Goal: Information Seeking & Learning: Learn about a topic

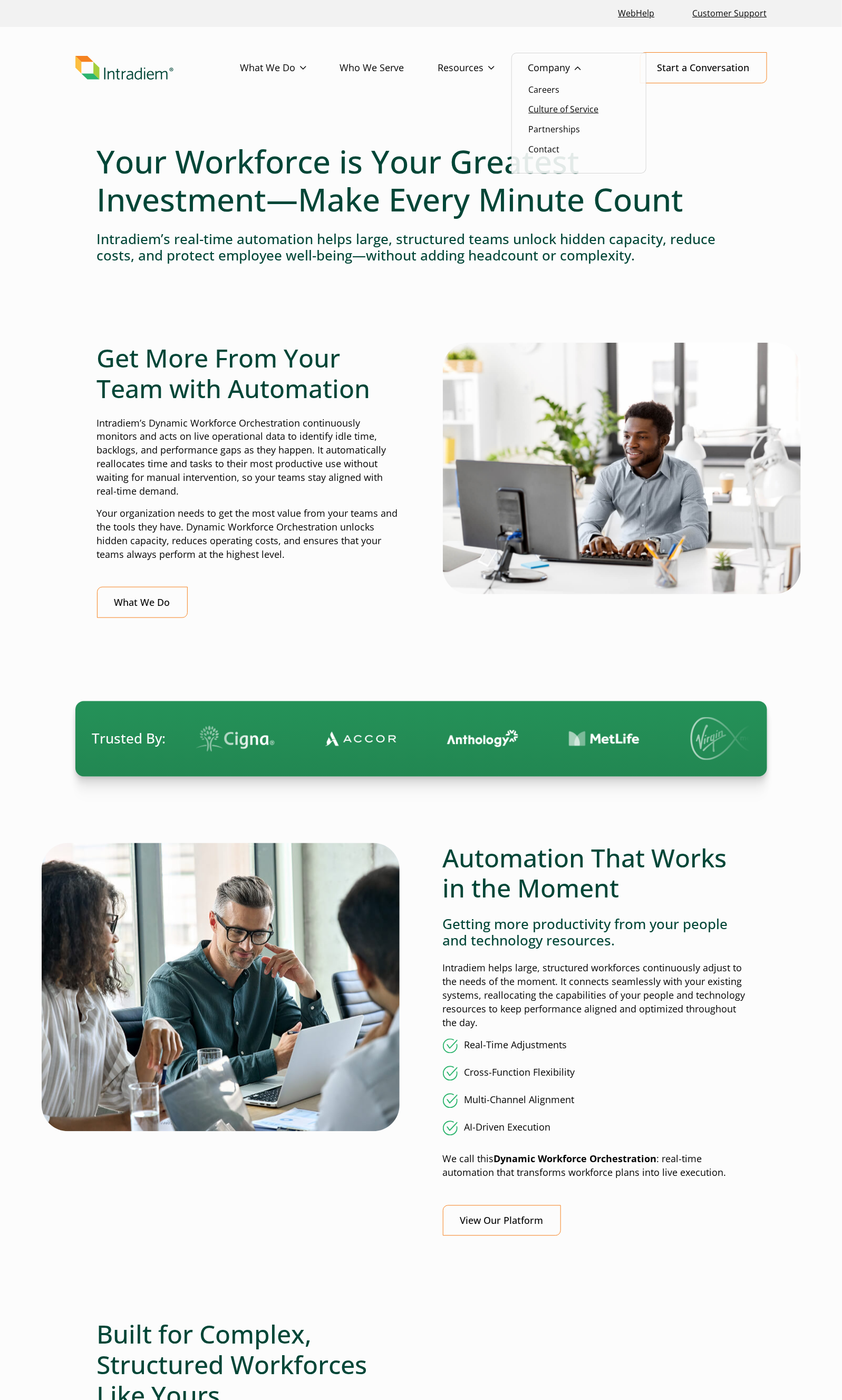
click at [543, 107] on link "Culture of Service" at bounding box center [564, 109] width 70 height 11
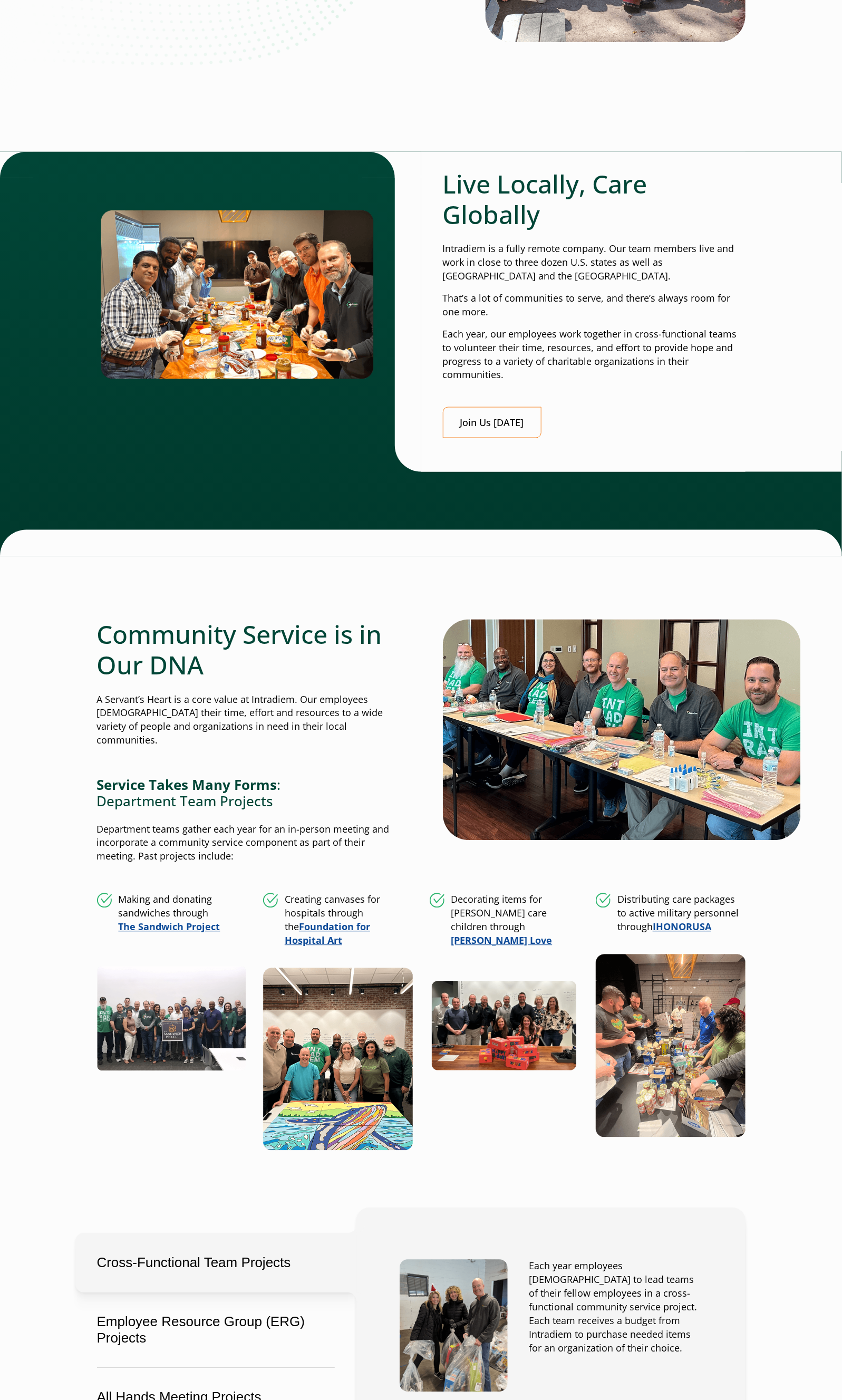
scroll to position [396, 0]
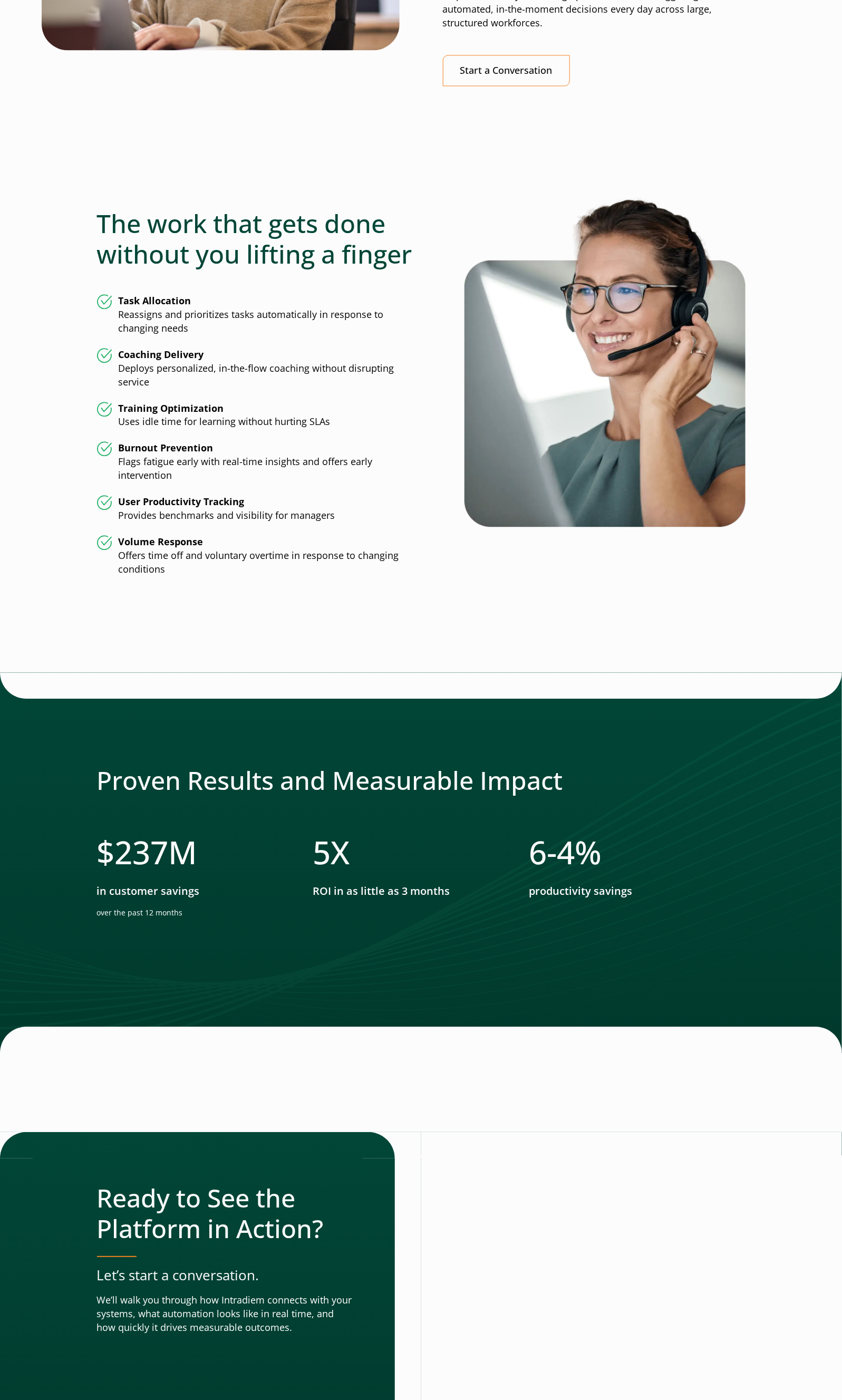
scroll to position [2768, 0]
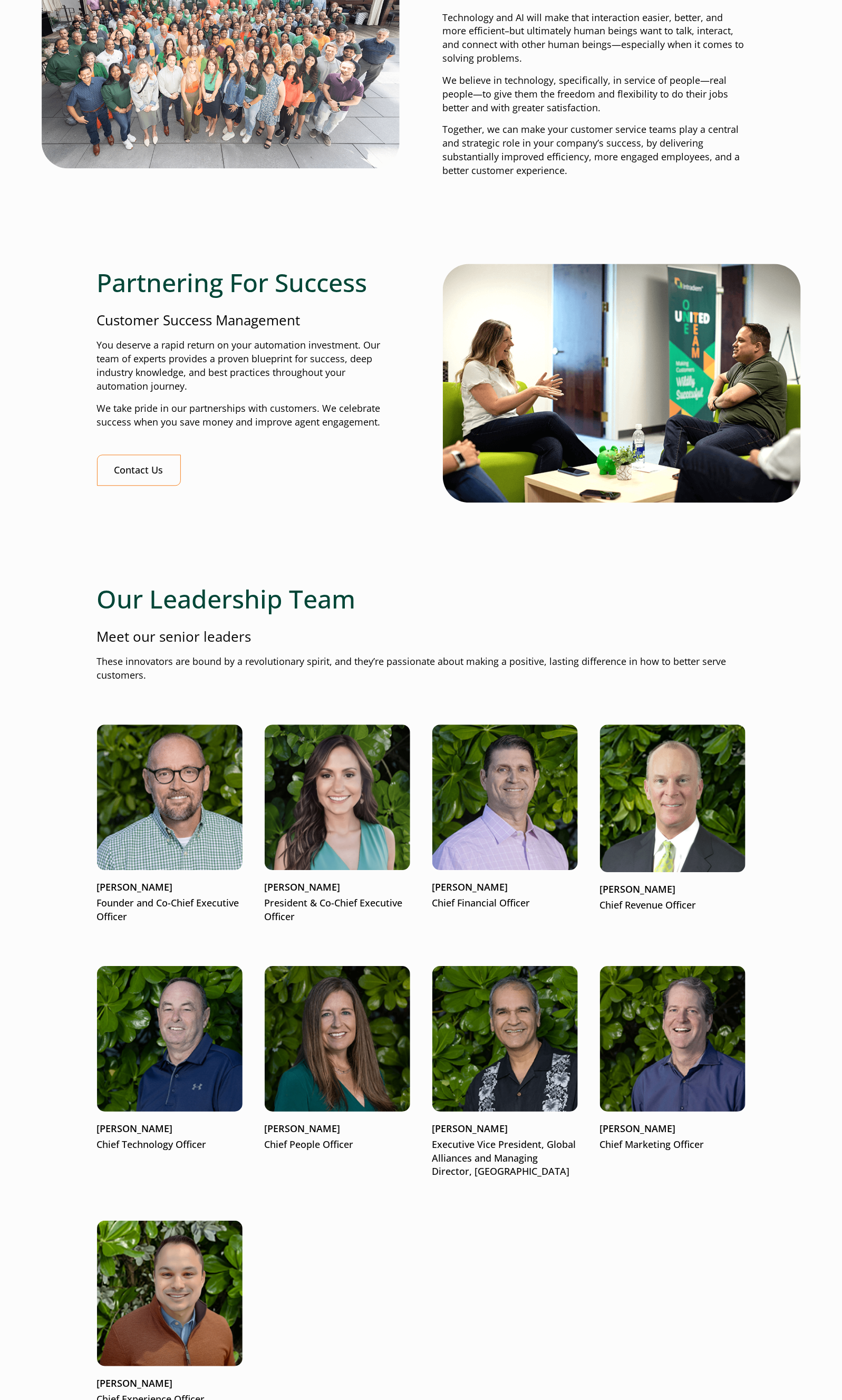
scroll to position [949, 0]
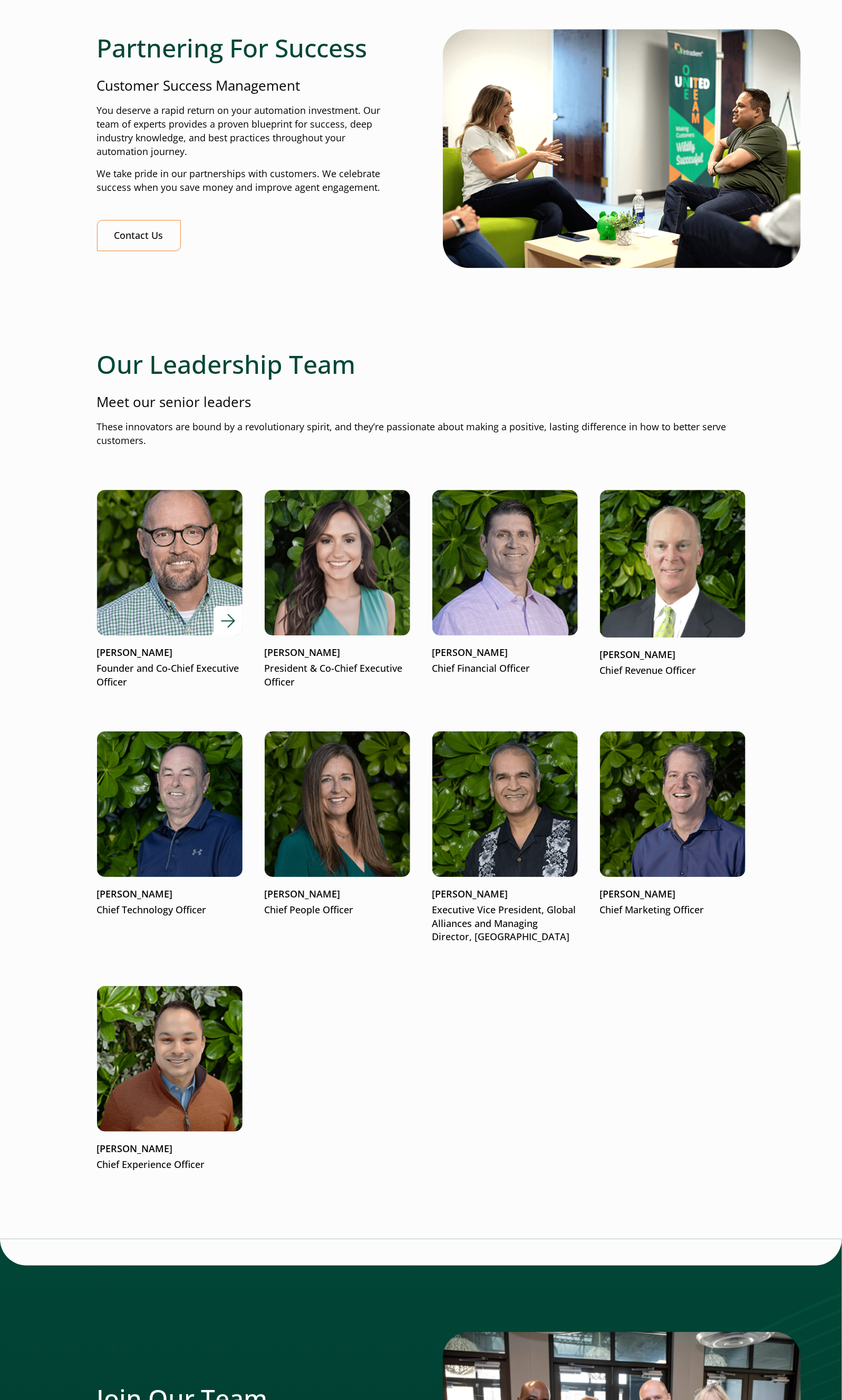
click at [173, 598] on img at bounding box center [169, 562] width 174 height 174
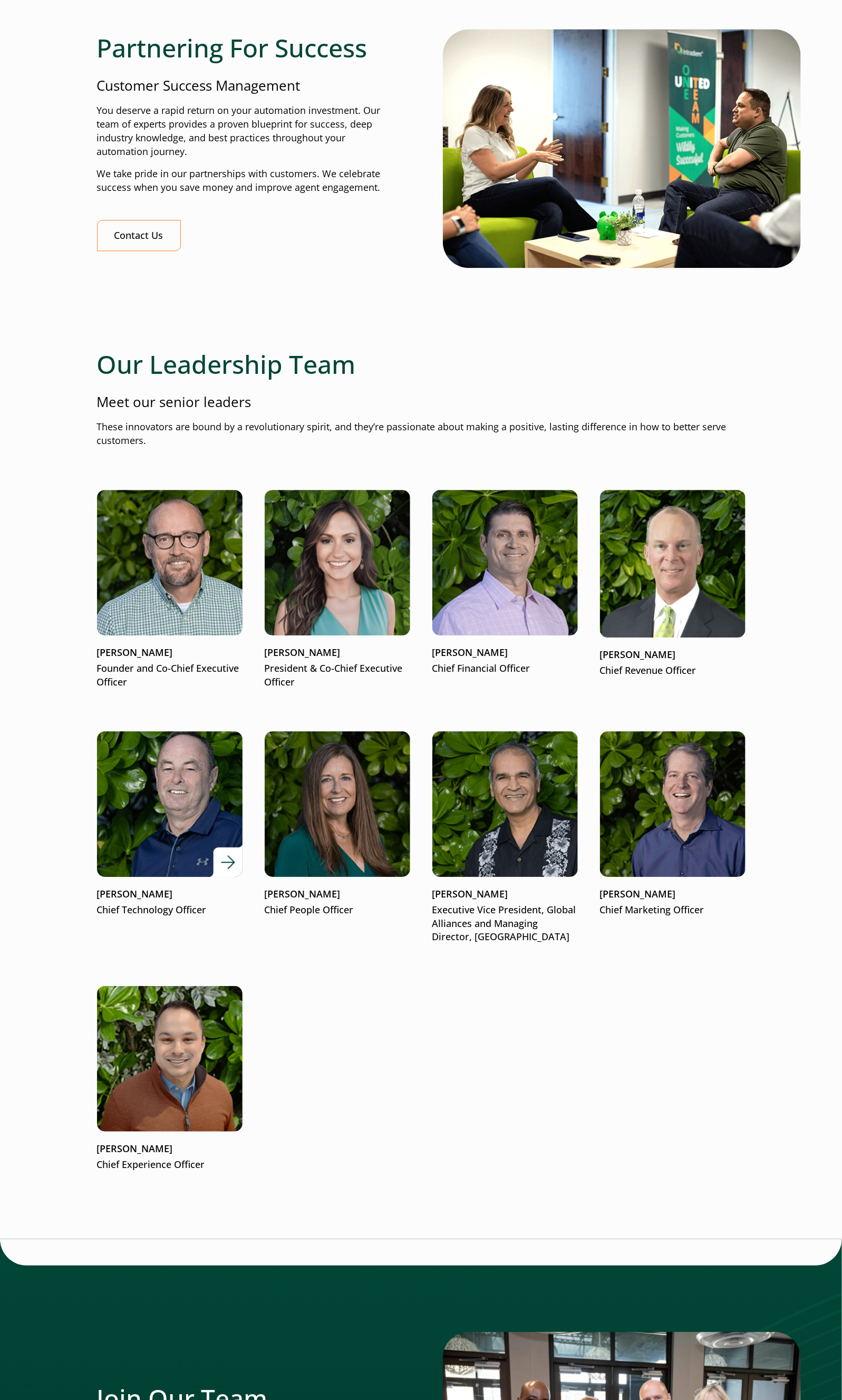
click at [178, 842] on img at bounding box center [169, 804] width 174 height 174
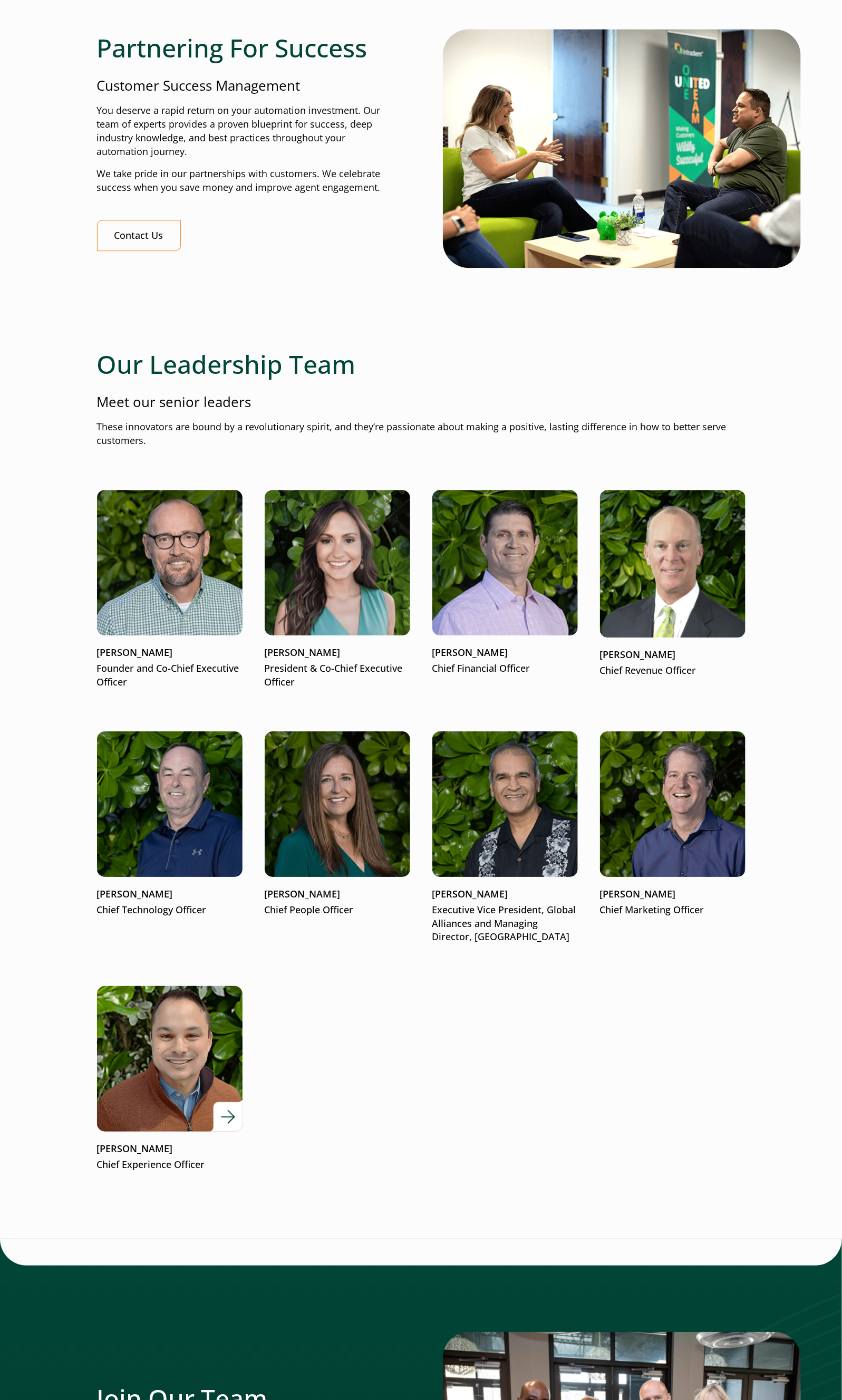
click at [133, 1146] on p "[PERSON_NAME]" at bounding box center [170, 1149] width 146 height 14
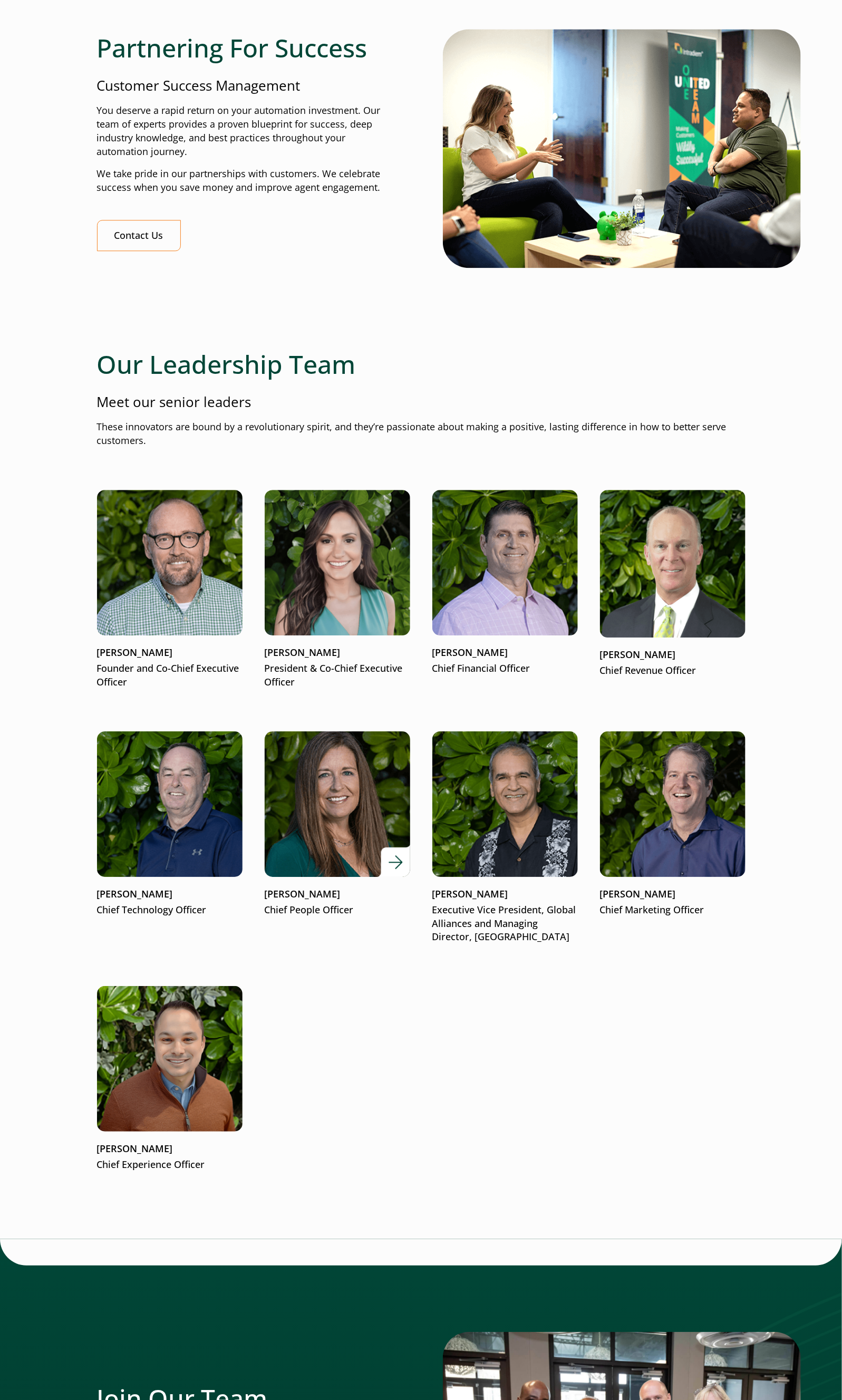
click at [367, 846] on img at bounding box center [337, 804] width 174 height 174
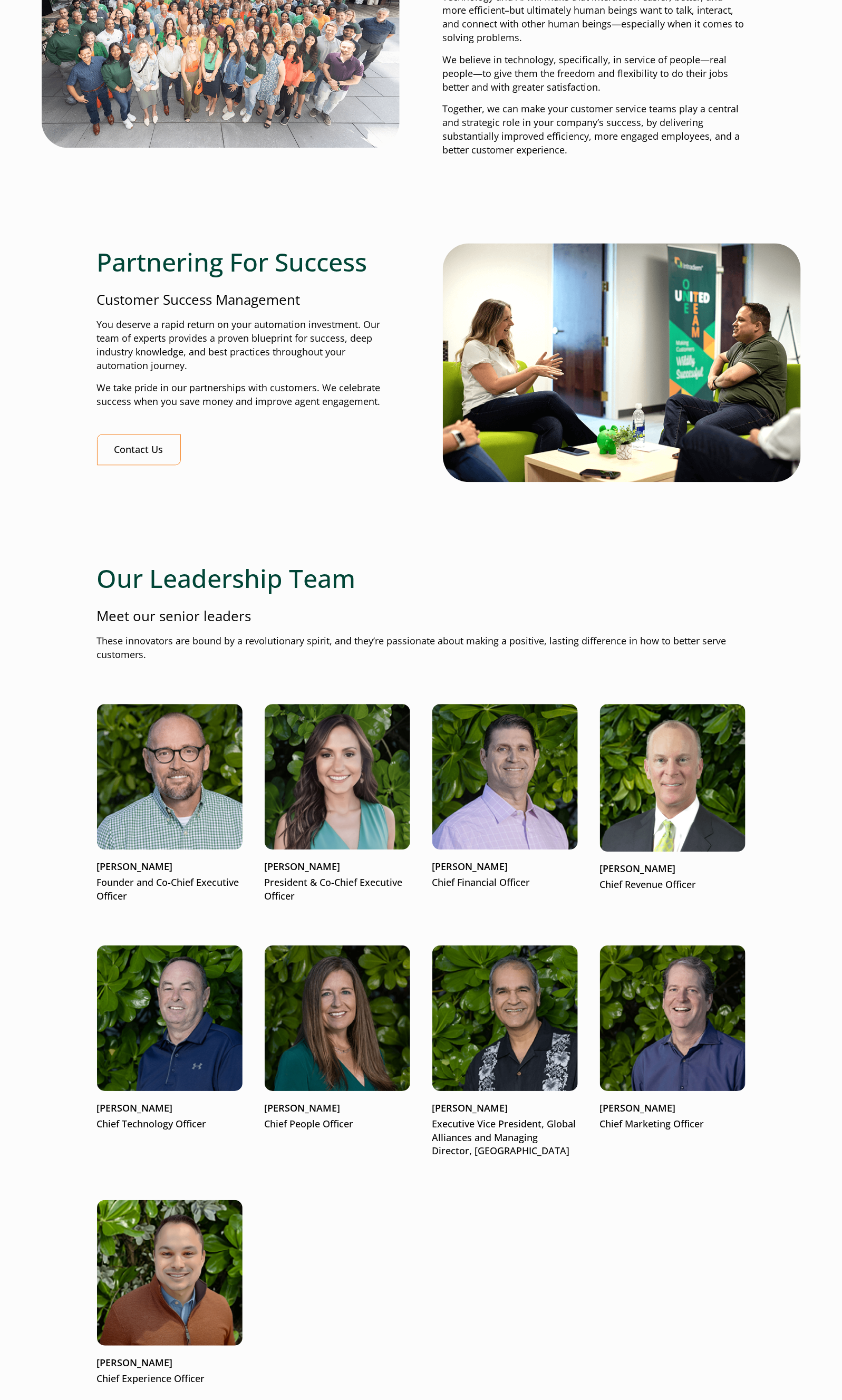
scroll to position [949, 0]
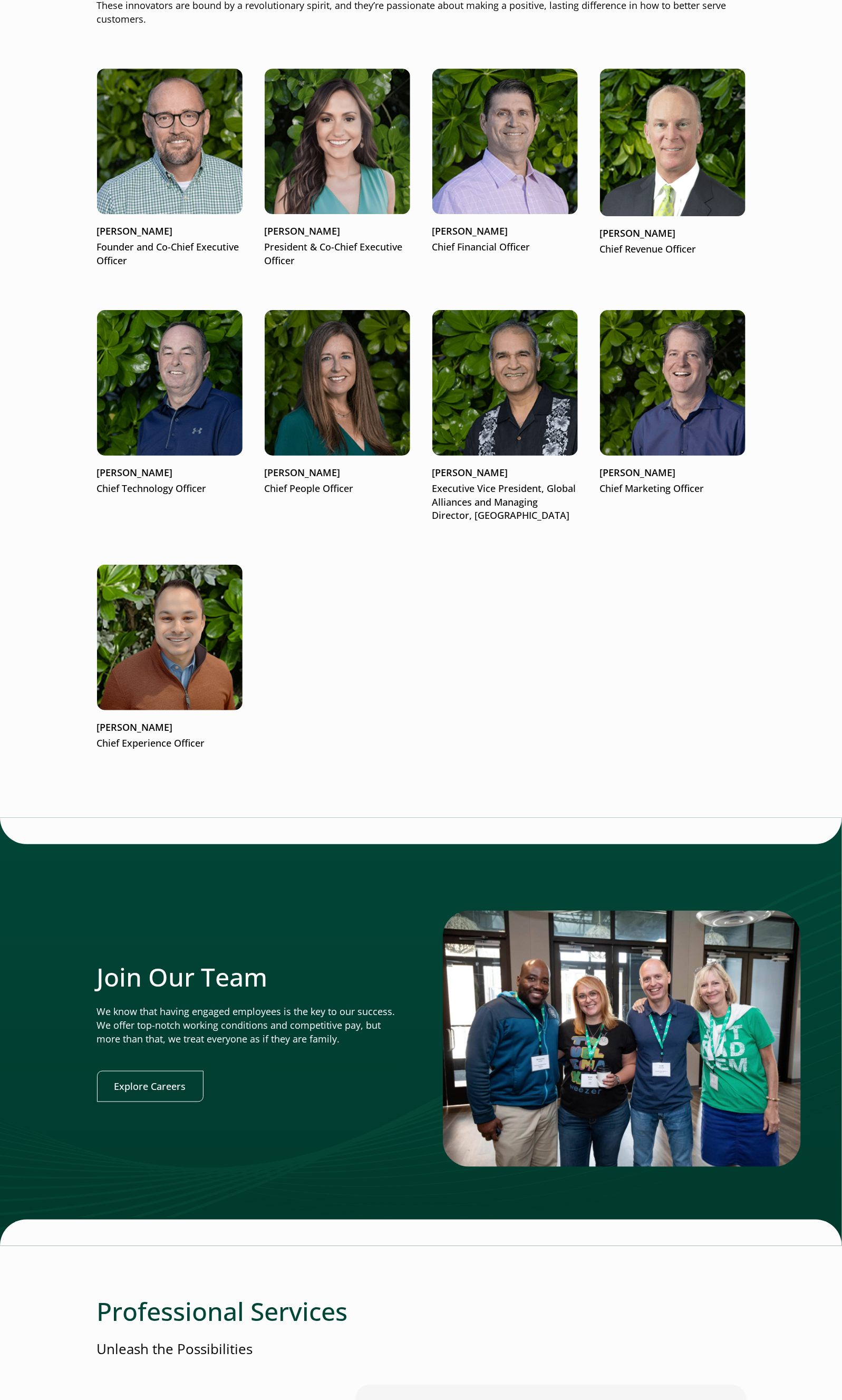
scroll to position [1345, 0]
